Goal: Information Seeking & Learning: Find specific fact

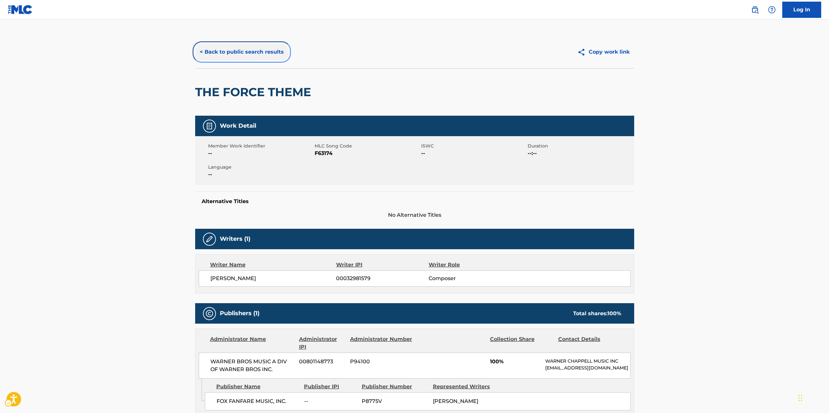
click at [218, 44] on button "< Back to public search results" at bounding box center [241, 52] width 93 height 16
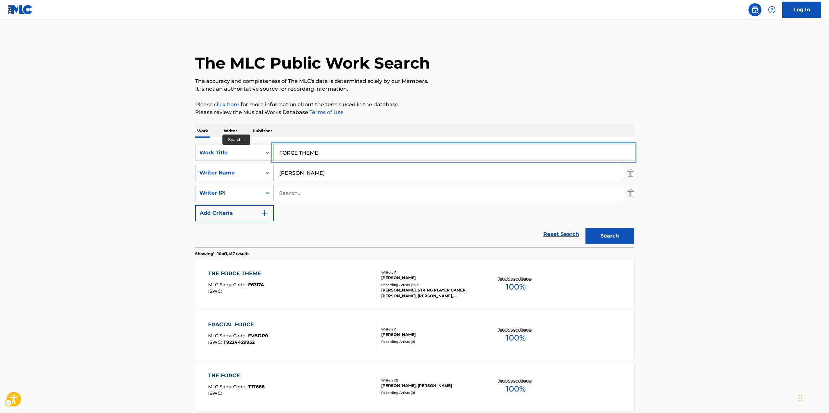
drag, startPoint x: 297, startPoint y: 153, endPoint x: 365, endPoint y: 144, distance: 69.2
paste input "DARTH REVAN"
type input "DARTH REVAN"
drag, startPoint x: 441, startPoint y: 113, endPoint x: 415, endPoint y: 151, distance: 46.5
click at [441, 113] on p "Please review the Musical Works Database Terms of Use" at bounding box center [414, 112] width 439 height 8
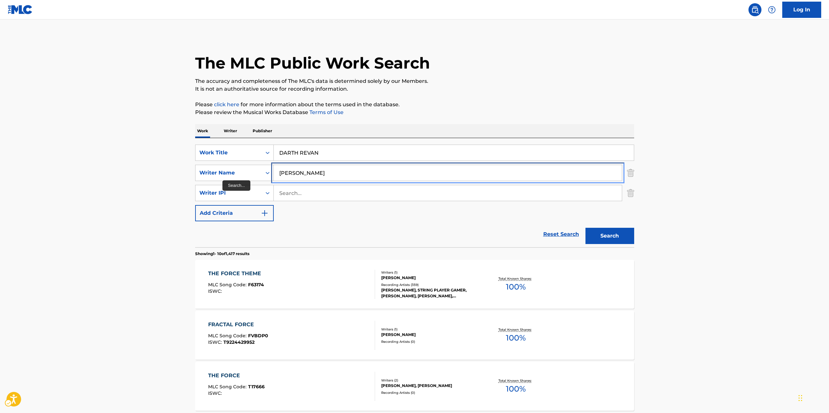
click at [378, 171] on input "[PERSON_NAME]" at bounding box center [448, 173] width 348 height 16
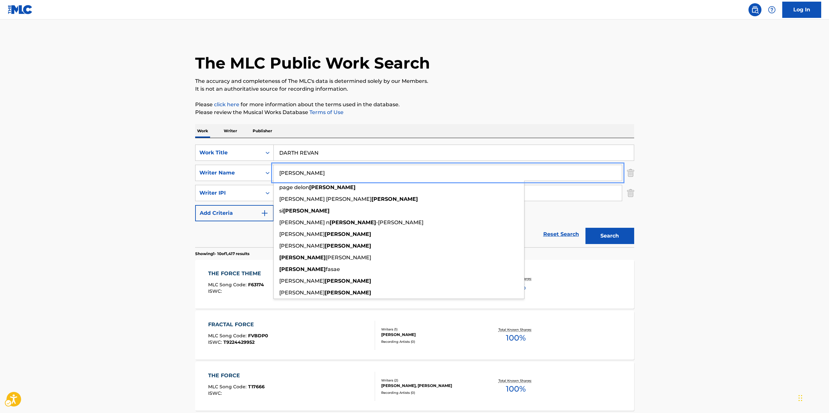
click at [378, 171] on input "[PERSON_NAME]" at bounding box center [448, 173] width 348 height 16
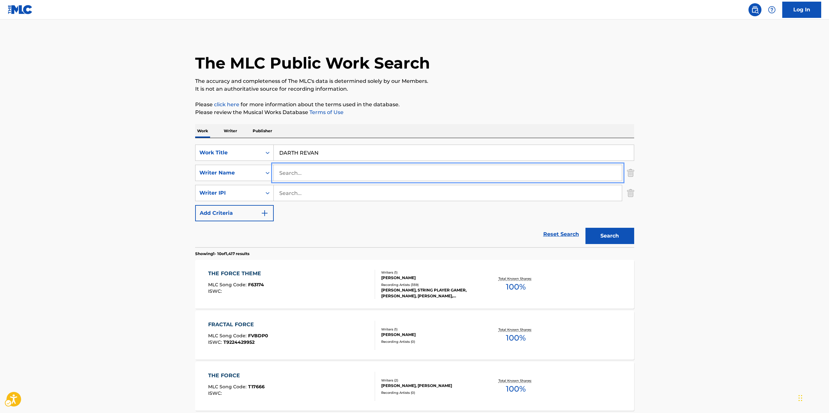
click at [551, 91] on p "It is not an authoritative source for recording information." at bounding box center [414, 89] width 439 height 8
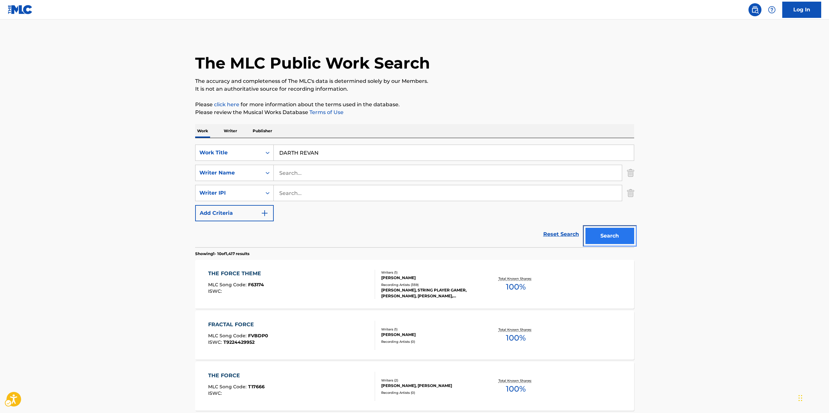
click at [598, 232] on button "Search" at bounding box center [610, 236] width 49 height 16
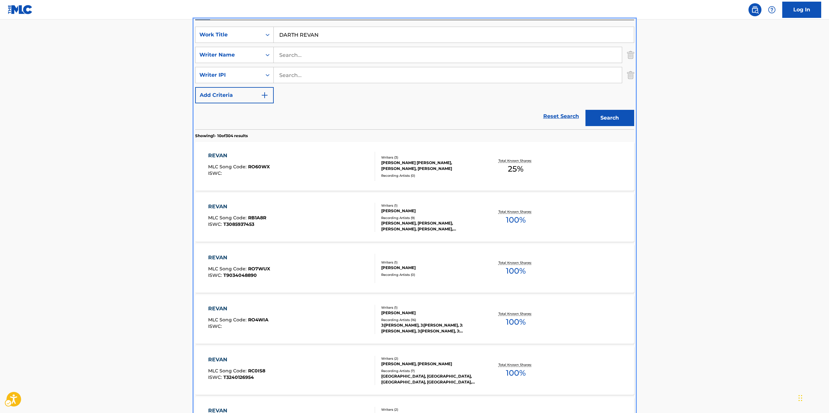
scroll to position [73, 0]
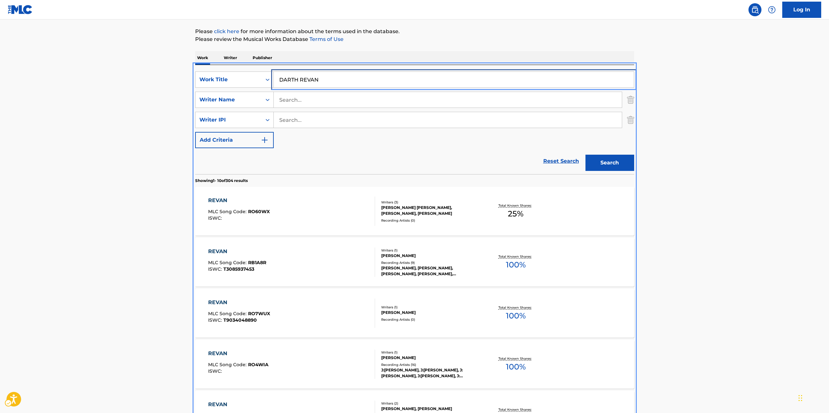
click at [323, 76] on input "DARTH REVAN" at bounding box center [454, 80] width 360 height 16
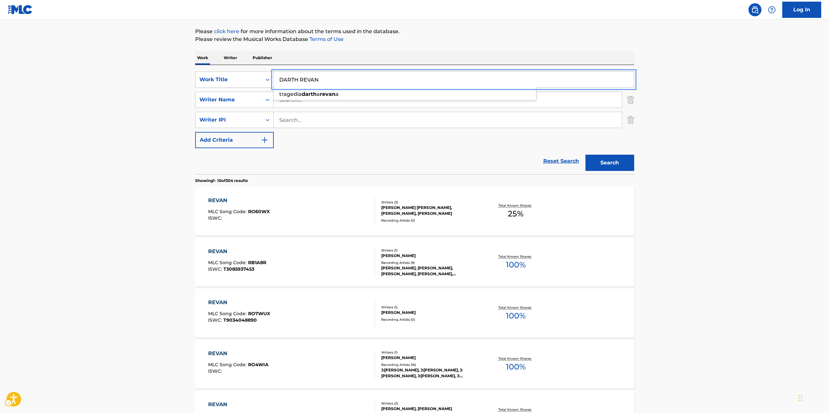
paste input "ANAKINS SUFFERING"
click at [597, 161] on button "Search" at bounding box center [610, 163] width 49 height 16
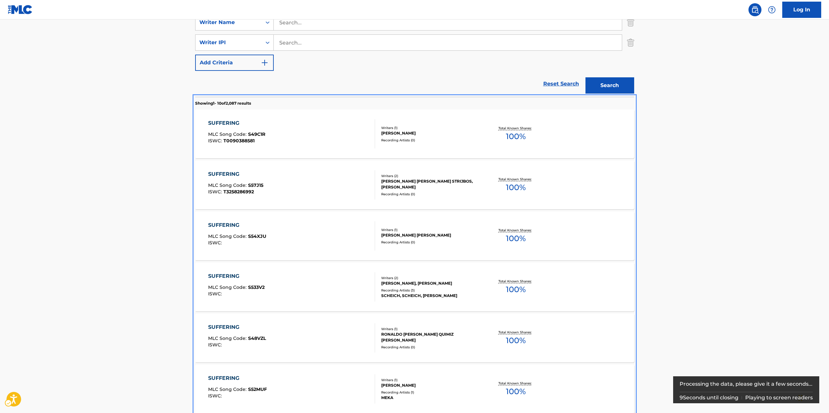
scroll to position [52, 0]
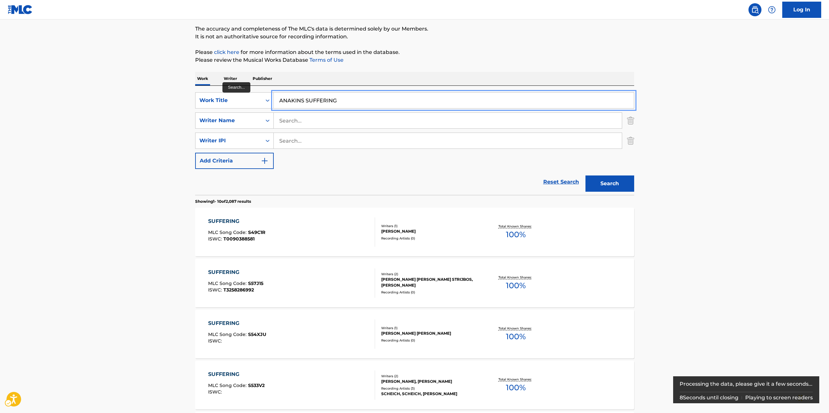
click at [303, 102] on input "ANAKINS SUFFERING" at bounding box center [454, 101] width 360 height 16
type input "[PERSON_NAME]'S SUFFERING"
click at [586, 175] on button "Search" at bounding box center [610, 183] width 49 height 16
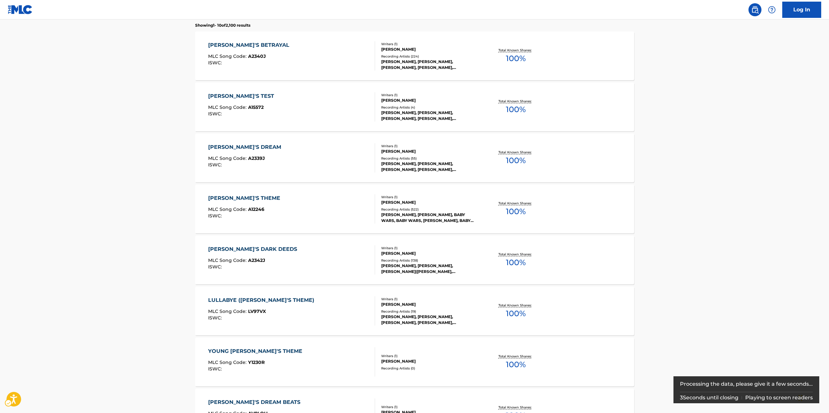
scroll to position [227, 0]
